Goal: Task Accomplishment & Management: Use online tool/utility

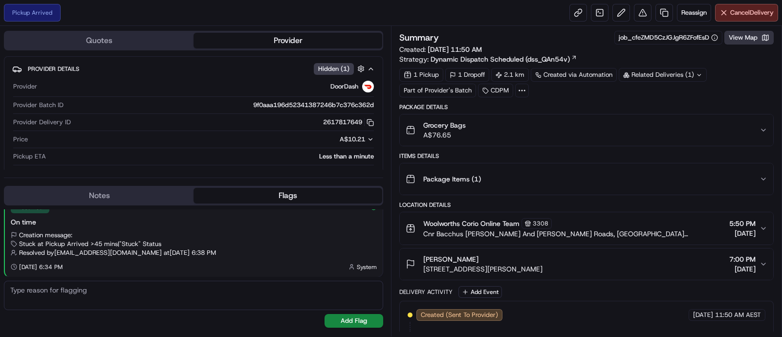
click at [736, 38] on button "View Map" at bounding box center [748, 38] width 49 height 14
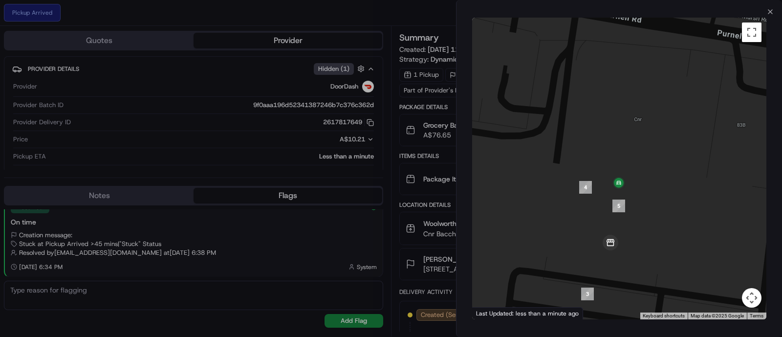
drag, startPoint x: 626, startPoint y: 234, endPoint x: 655, endPoint y: 206, distance: 39.4
click at [655, 206] on div at bounding box center [619, 169] width 294 height 302
click at [769, 16] on div "To navigate the map with touch gestures double-tap and hold your finger on the …" at bounding box center [620, 169] width 326 height 306
click at [770, 10] on icon "button" at bounding box center [771, 12] width 8 height 8
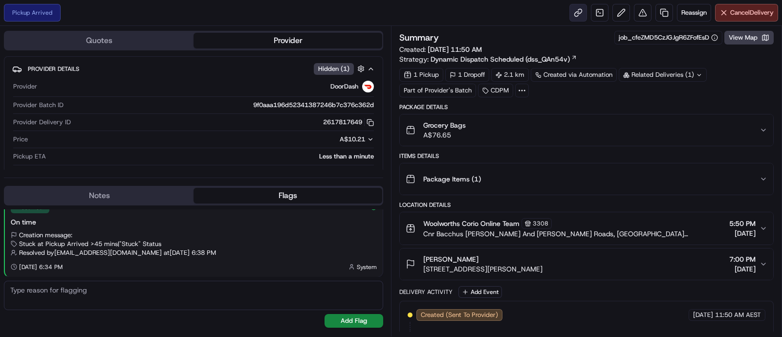
click at [579, 19] on link at bounding box center [579, 13] width 18 height 18
click at [738, 40] on button "View Map" at bounding box center [748, 38] width 49 height 14
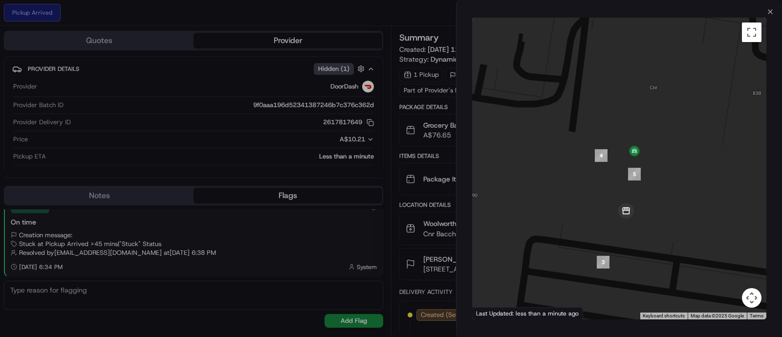
drag, startPoint x: 682, startPoint y: 139, endPoint x: 629, endPoint y: 190, distance: 74.0
click at [629, 191] on div at bounding box center [619, 169] width 294 height 302
click at [767, 13] on icon "button" at bounding box center [771, 12] width 8 height 8
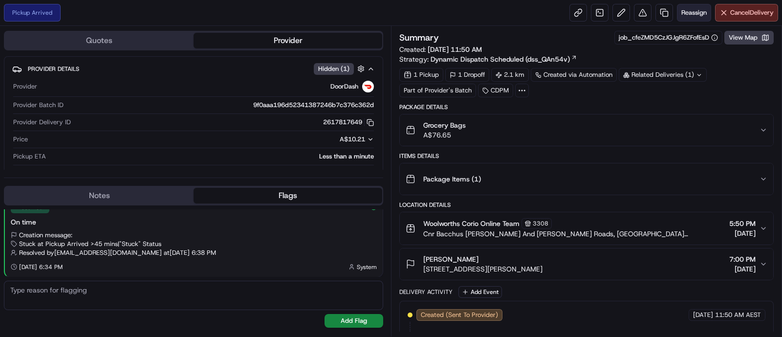
click at [689, 15] on span "Reassign" at bounding box center [693, 12] width 25 height 9
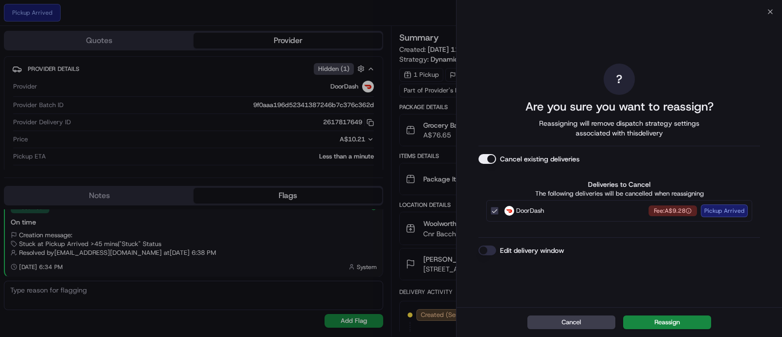
click at [499, 248] on div "Edit delivery window" at bounding box center [620, 250] width 282 height 10
click at [491, 246] on button "Edit delivery window" at bounding box center [488, 250] width 18 height 10
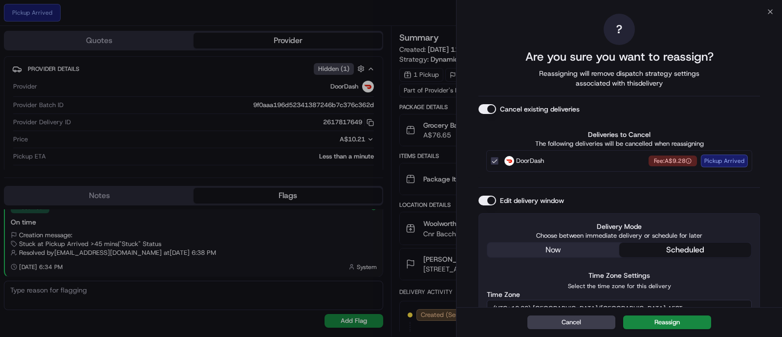
click at [494, 156] on div "DoorDash Fee: A$9.28 Pickup Arrived" at bounding box center [619, 161] width 266 height 22
click at [493, 162] on button "DoorDash Fee: A$9.28 Pickup Arrived" at bounding box center [495, 161] width 8 height 8
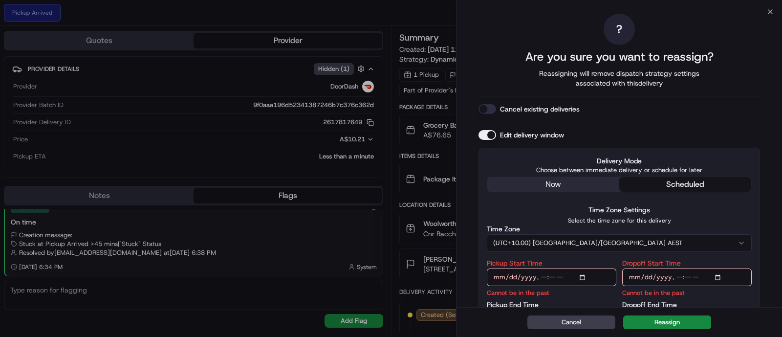
click at [487, 114] on div "? Are you sure you want to reassign? Reassigning will remove dispatch strategy …" at bounding box center [620, 175] width 282 height 322
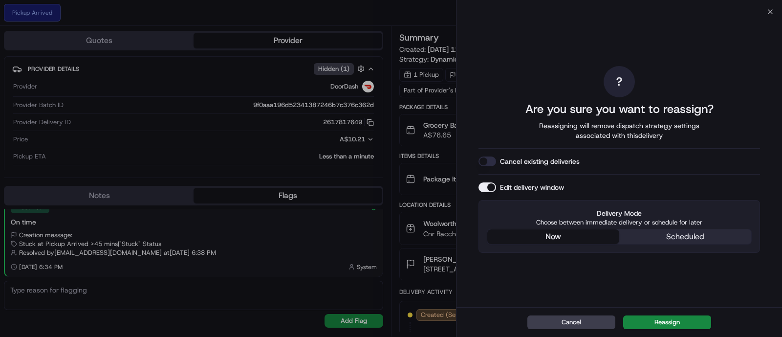
click at [558, 185] on div "Edit delivery window Delivery Mode Choose between immediate delivery or schedul…" at bounding box center [620, 217] width 282 height 70
click at [660, 325] on button "Reassign" at bounding box center [667, 322] width 88 height 14
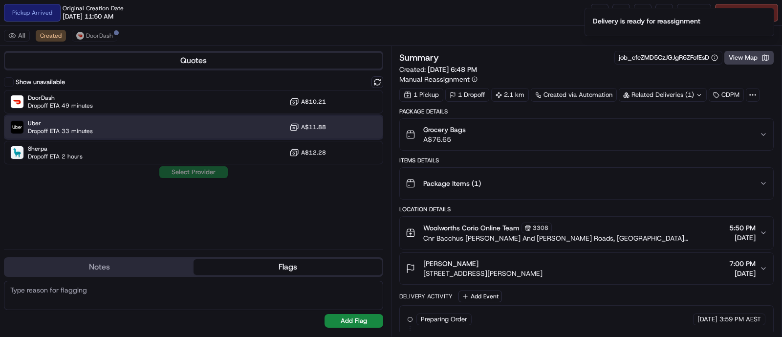
click at [67, 126] on span "Uber" at bounding box center [60, 123] width 65 height 8
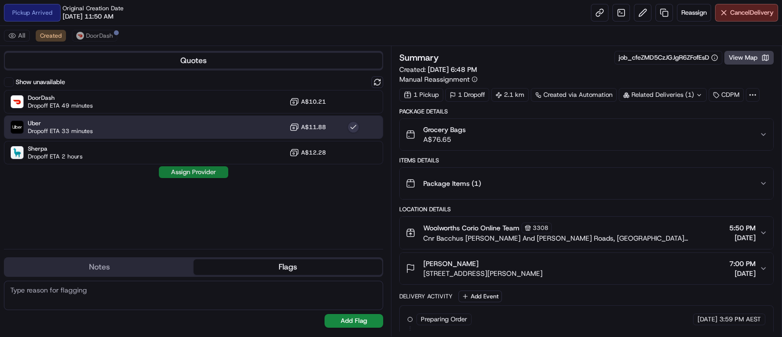
click at [188, 171] on button "Assign Provider" at bounding box center [193, 172] width 69 height 12
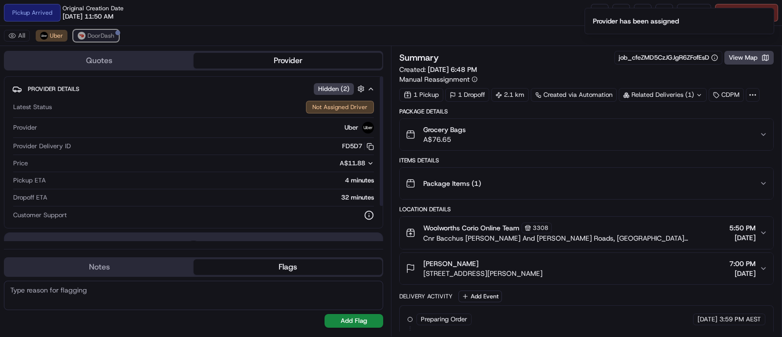
click at [88, 33] on span "DoorDash" at bounding box center [101, 36] width 27 height 8
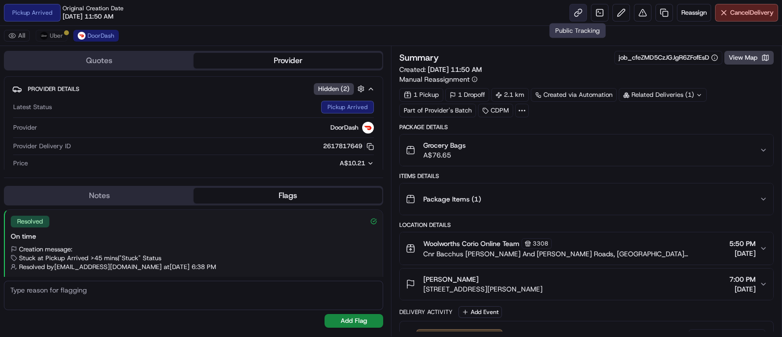
click at [581, 11] on link at bounding box center [579, 13] width 18 height 18
click at [57, 30] on button "Uber" at bounding box center [52, 36] width 32 height 12
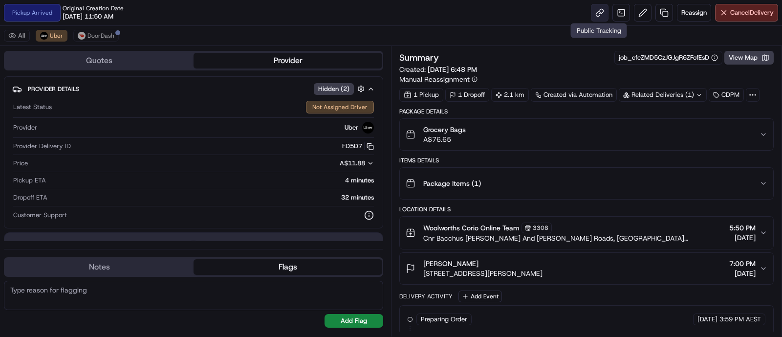
click at [601, 12] on link at bounding box center [600, 13] width 18 height 18
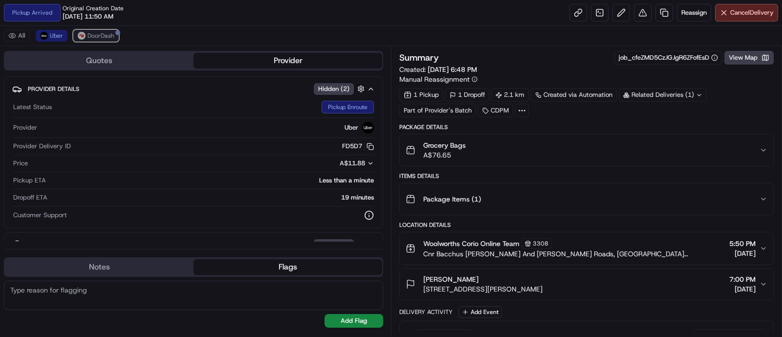
click at [95, 40] on button "DoorDash" at bounding box center [95, 36] width 45 height 12
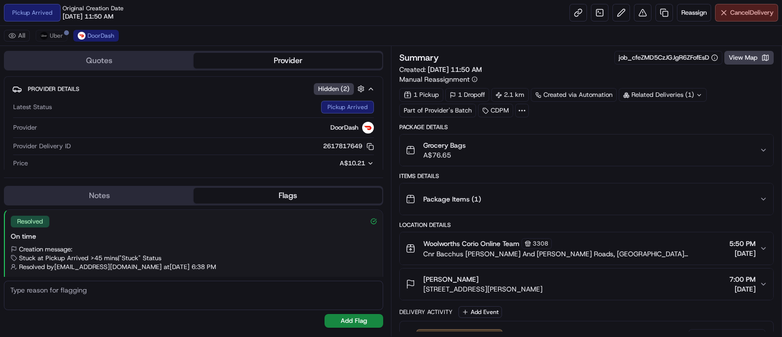
click at [730, 11] on span "Cancel Delivery" at bounding box center [752, 12] width 44 height 9
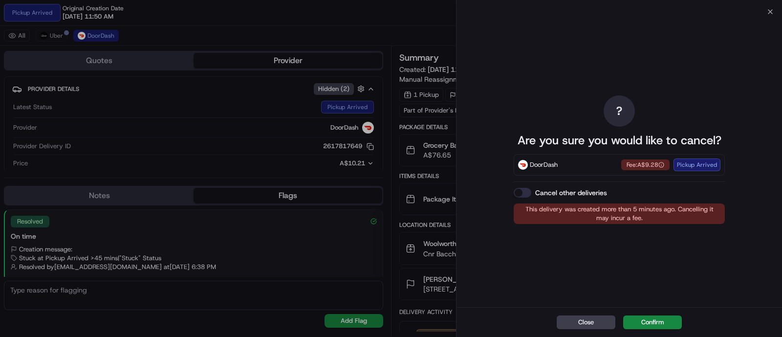
click at [529, 167] on div "DoorDash" at bounding box center [538, 165] width 40 height 10
click at [764, 15] on div "? Are you sure you would like to cancel? DoorDash Fee: A$9.28 Pickup Arrived Ca…" at bounding box center [620, 159] width 326 height 295
click at [769, 10] on icon "button" at bounding box center [771, 12] width 8 height 8
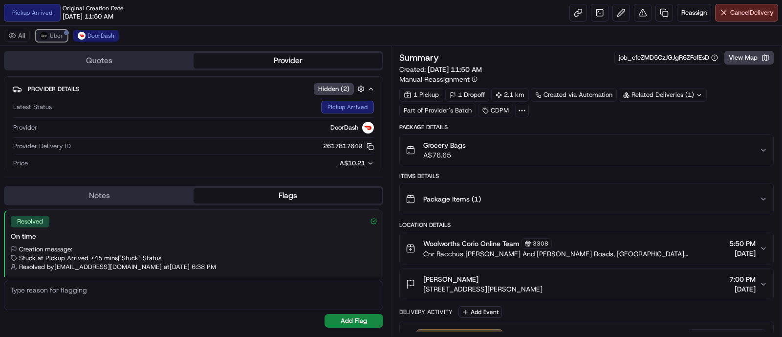
click at [65, 30] on div at bounding box center [66, 32] width 5 height 5
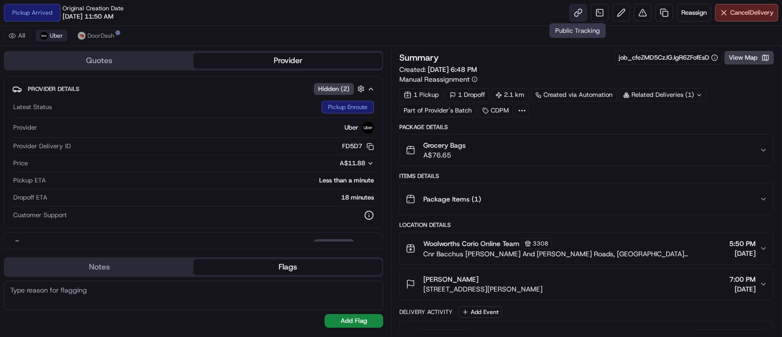
click at [576, 7] on link at bounding box center [579, 13] width 18 height 18
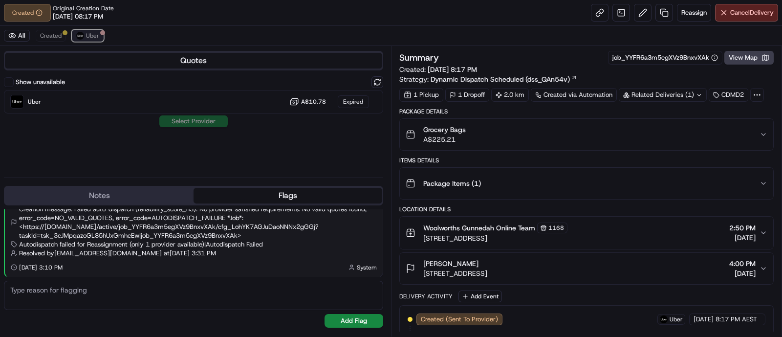
click at [78, 37] on img at bounding box center [80, 36] width 8 height 8
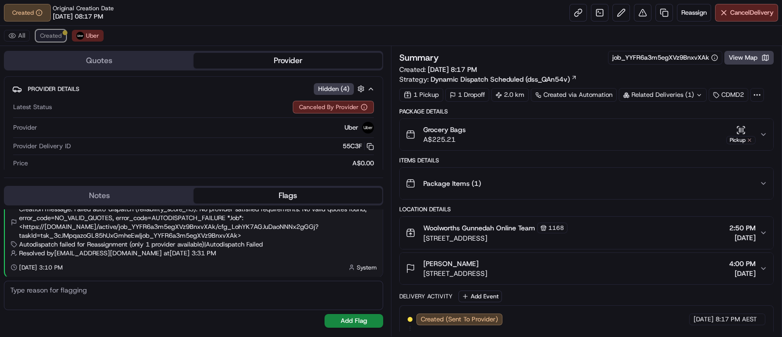
click at [61, 34] on button "Created" at bounding box center [51, 36] width 30 height 12
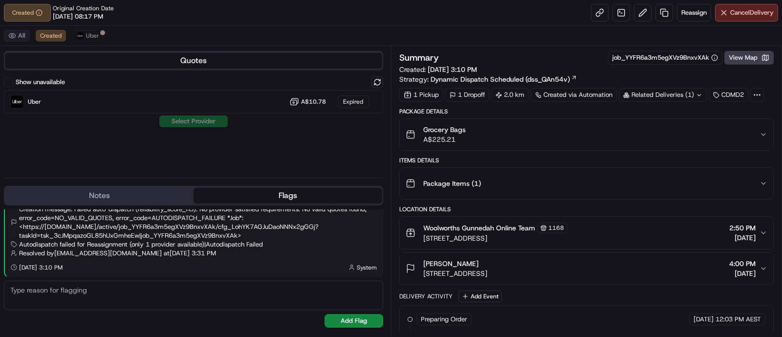
click at [24, 30] on button "All" at bounding box center [17, 36] width 26 height 12
click at [660, 15] on link at bounding box center [665, 13] width 18 height 18
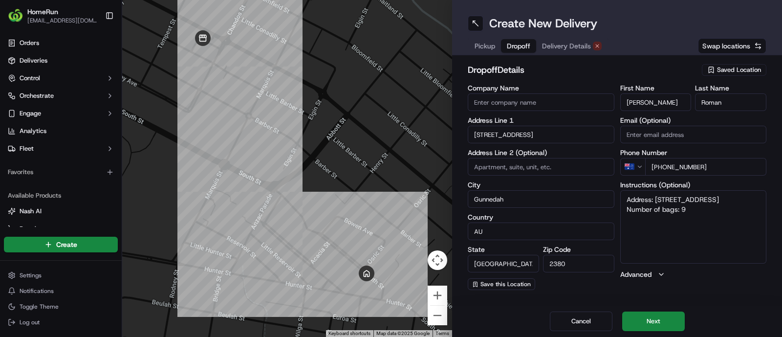
click at [519, 45] on span "Dropoff" at bounding box center [518, 46] width 23 height 10
click at [555, 45] on span "Delivery Details" at bounding box center [566, 46] width 49 height 10
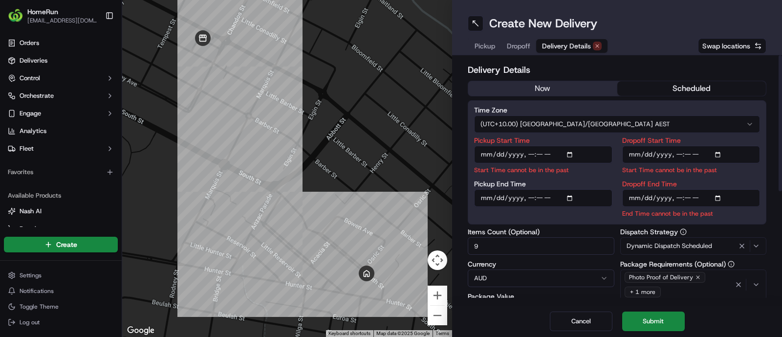
click at [536, 79] on div "Delivery Details now scheduled Time Zone (UTC+10.00) Australia/Sydney AEST Pick…" at bounding box center [617, 279] width 299 height 432
click at [544, 87] on button "now" at bounding box center [542, 88] width 149 height 15
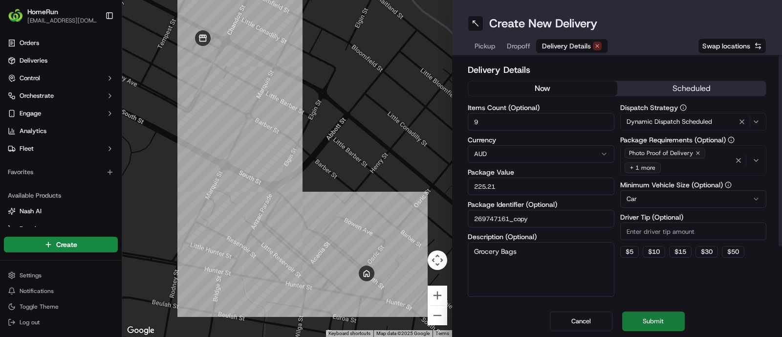
click at [653, 319] on button "Submit" at bounding box center [653, 321] width 63 height 20
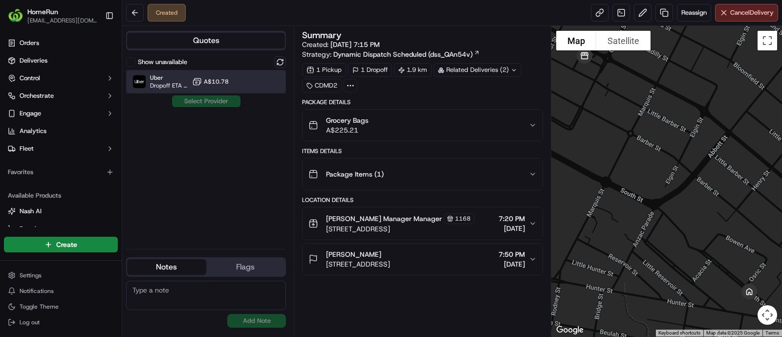
click at [172, 82] on span "Dropoff ETA 46 minutes" at bounding box center [169, 86] width 38 height 8
click at [201, 99] on button "Assign Provider" at bounding box center [206, 101] width 69 height 12
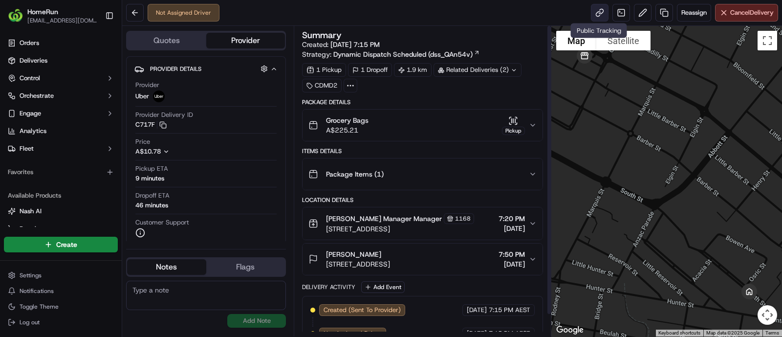
click at [598, 12] on link at bounding box center [600, 13] width 18 height 18
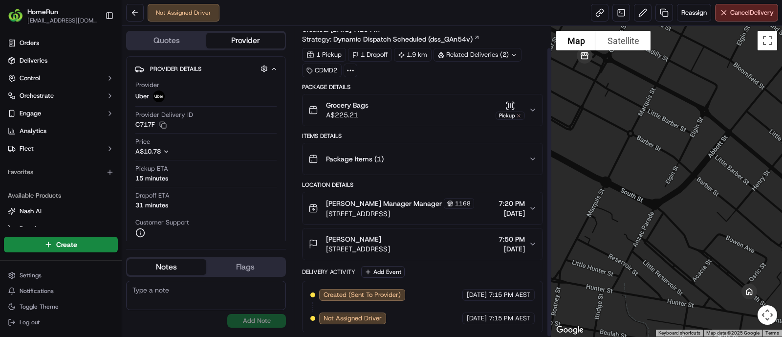
scroll to position [23, 0]
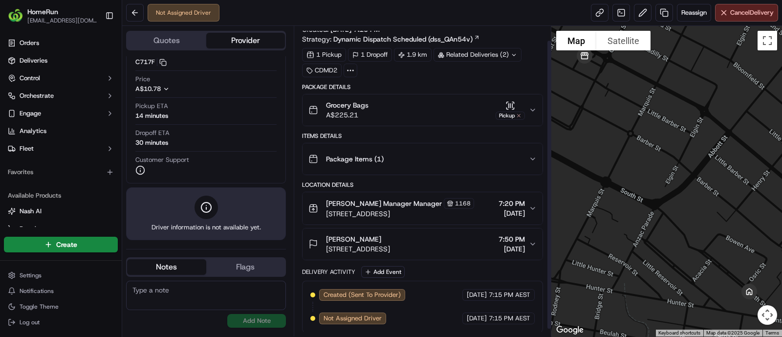
scroll to position [23, 0]
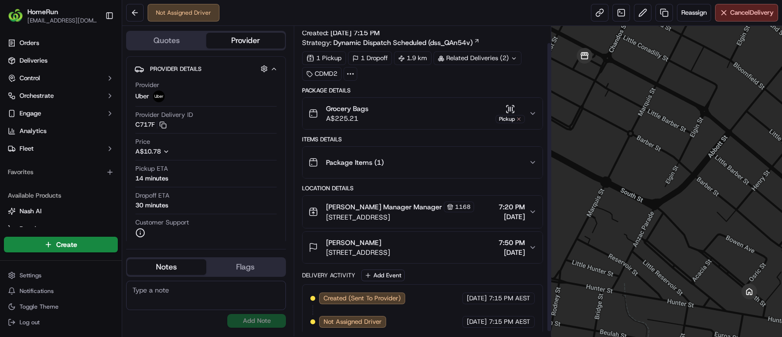
scroll to position [23, 0]
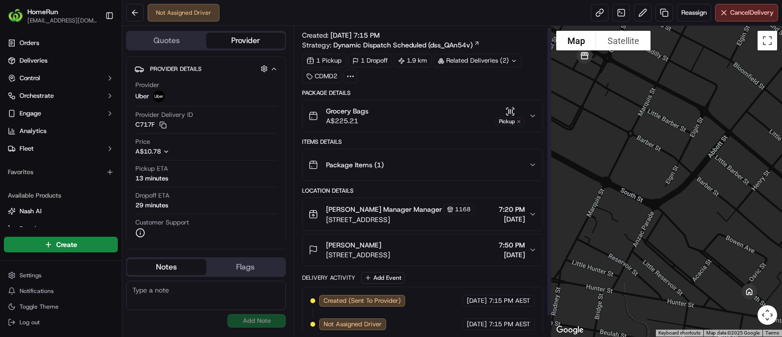
scroll to position [23, 0]
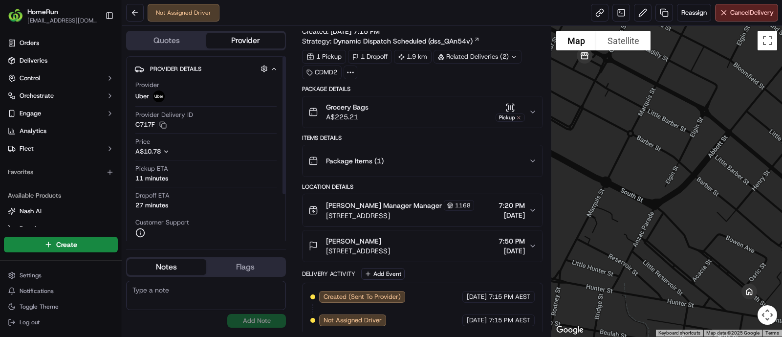
scroll to position [23, 0]
